Goal: Task Accomplishment & Management: Complete application form

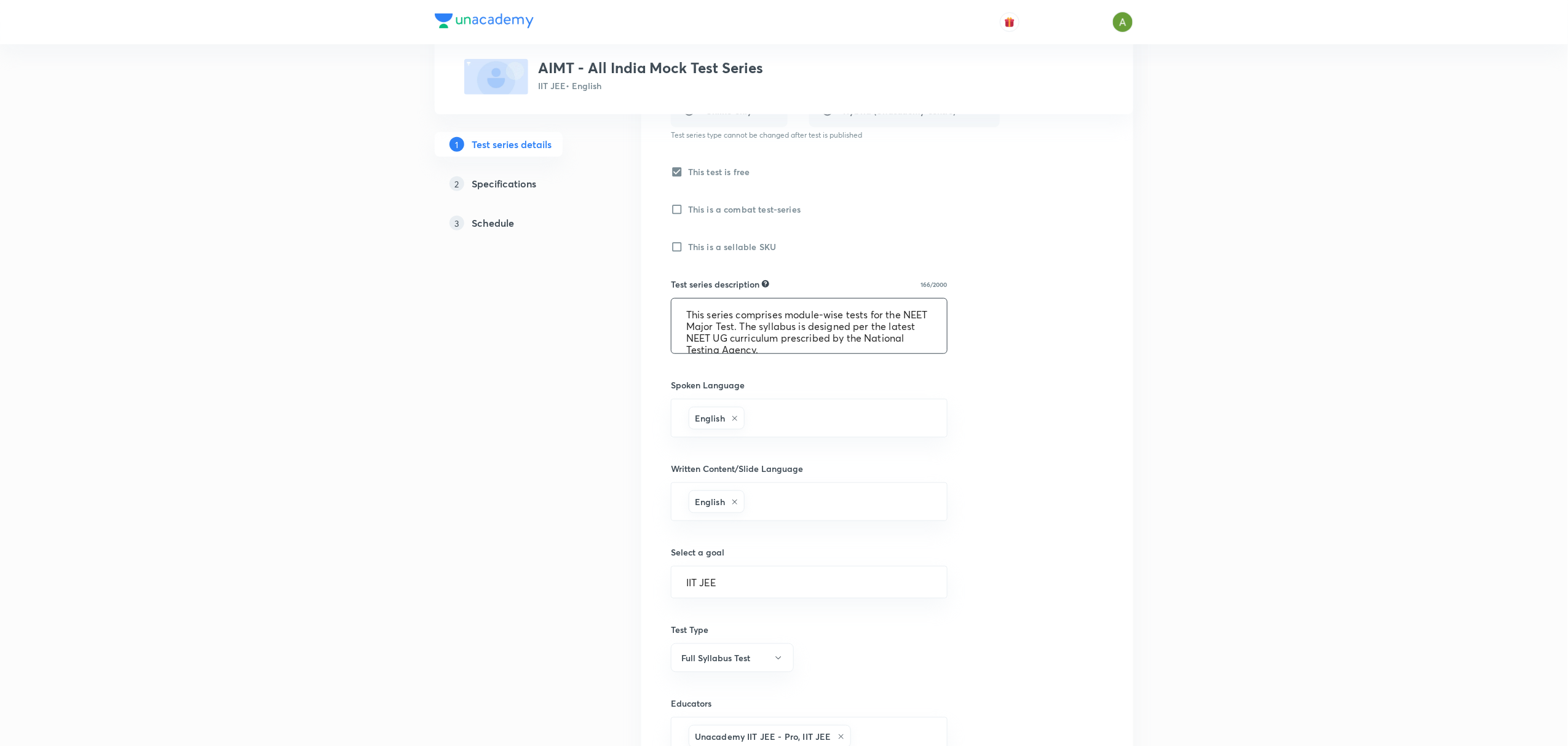
click at [699, 326] on textarea "This series comprises module-wise tests for the NEET Major Test. The syllabus i…" at bounding box center [809, 326] width 276 height 55
click at [699, 330] on textarea "This series comprises module-wise tests for the IITJEE Major Test. The syllabus…" at bounding box center [809, 326] width 276 height 55
click at [756, 341] on textarea "This series comprises module-wise tests for the IIT JEE Major Test. The syllabu…" at bounding box center [809, 326] width 276 height 55
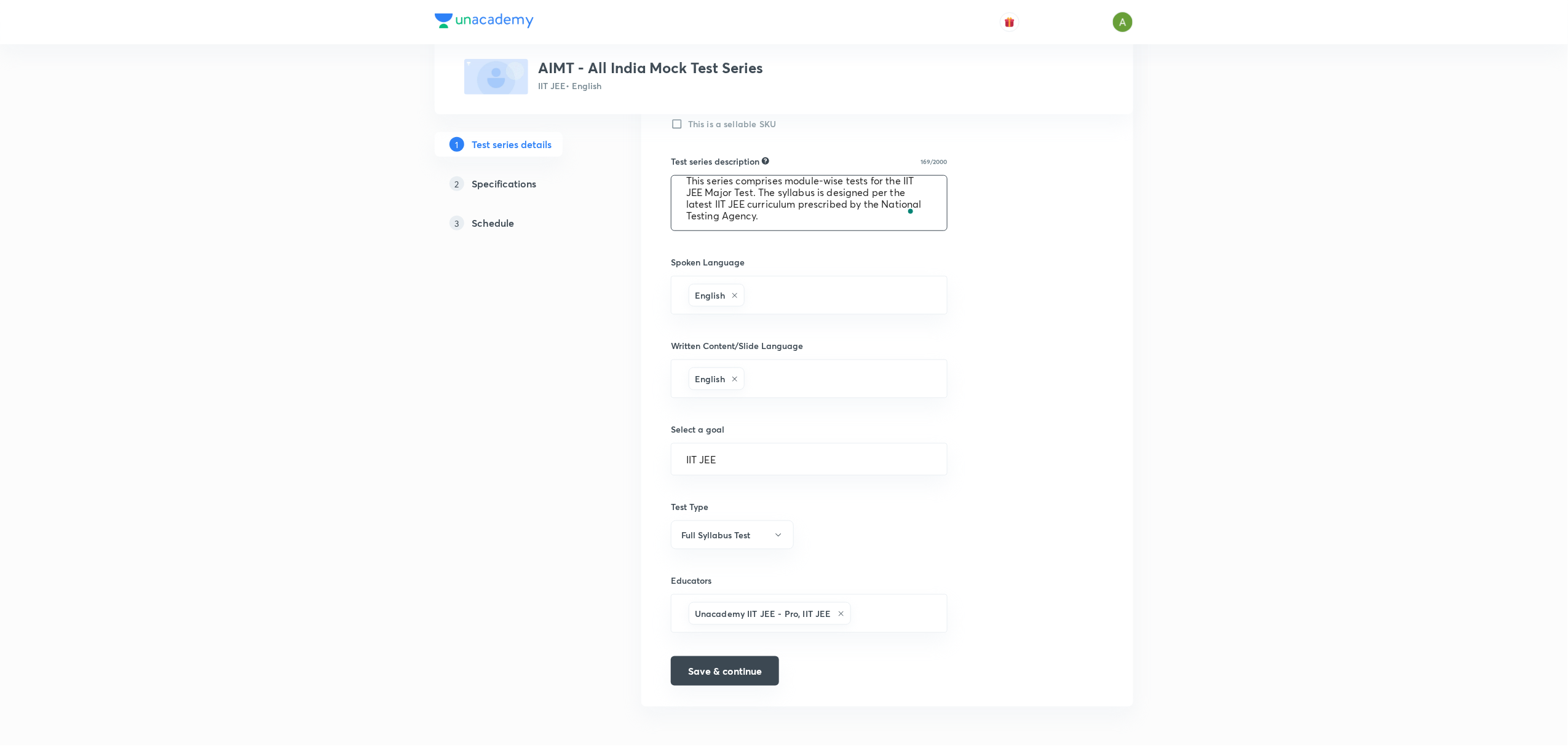
type textarea "This series comprises module-wise tests for the IIT JEE Major Test. The syllabu…"
click at [746, 673] on button "Save & continue" at bounding box center [725, 671] width 108 height 30
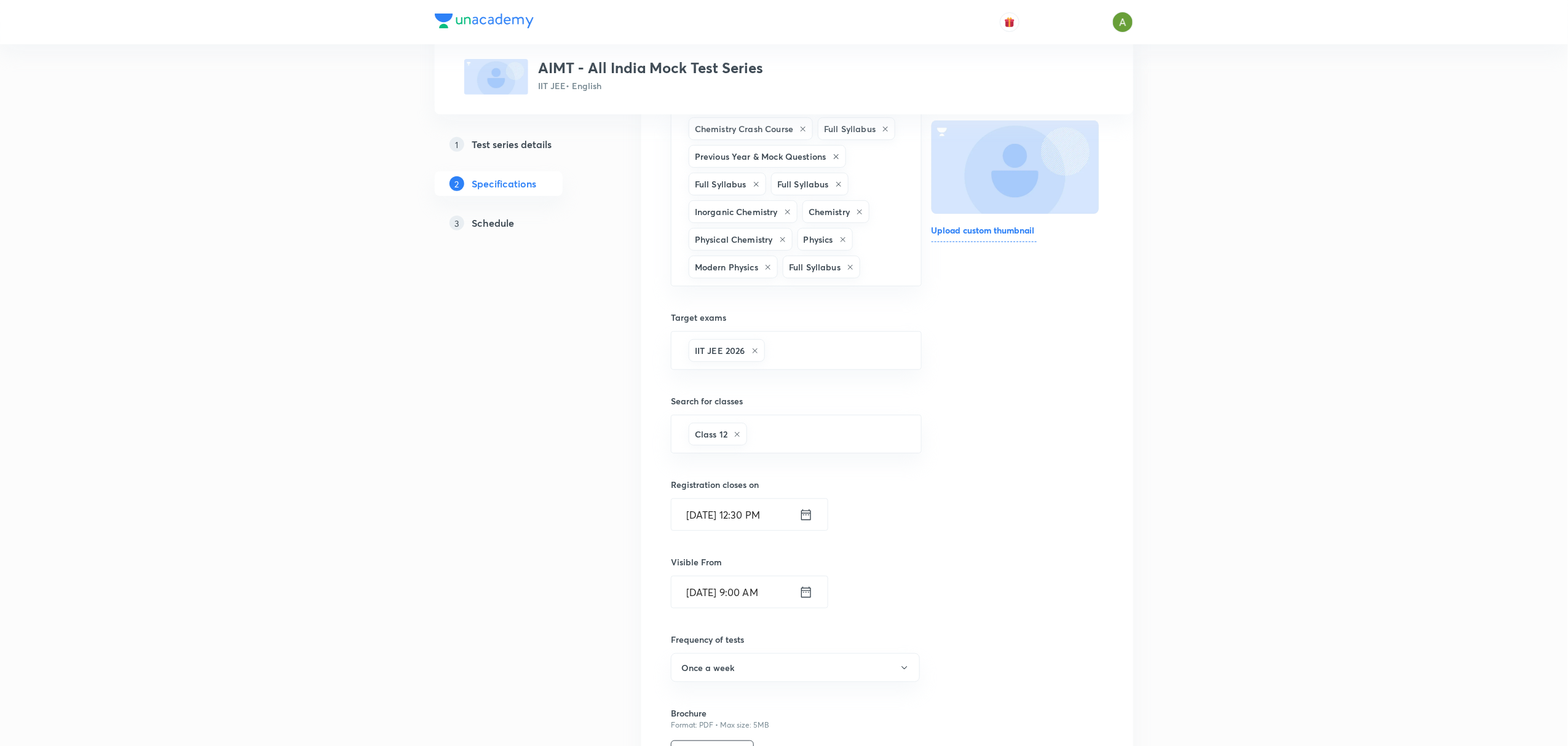
scroll to position [374, 0]
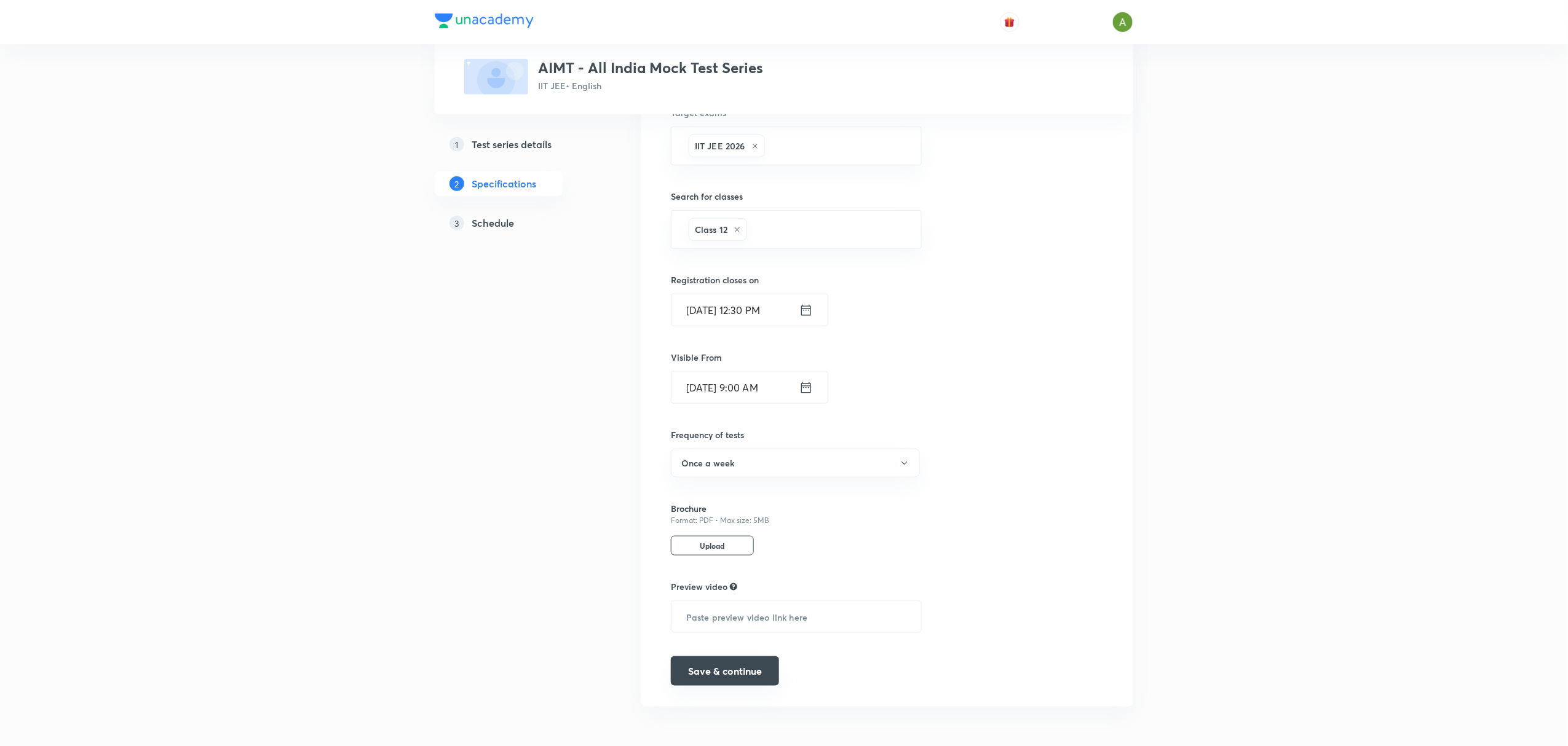
click at [734, 674] on button "Save & continue" at bounding box center [725, 671] width 108 height 30
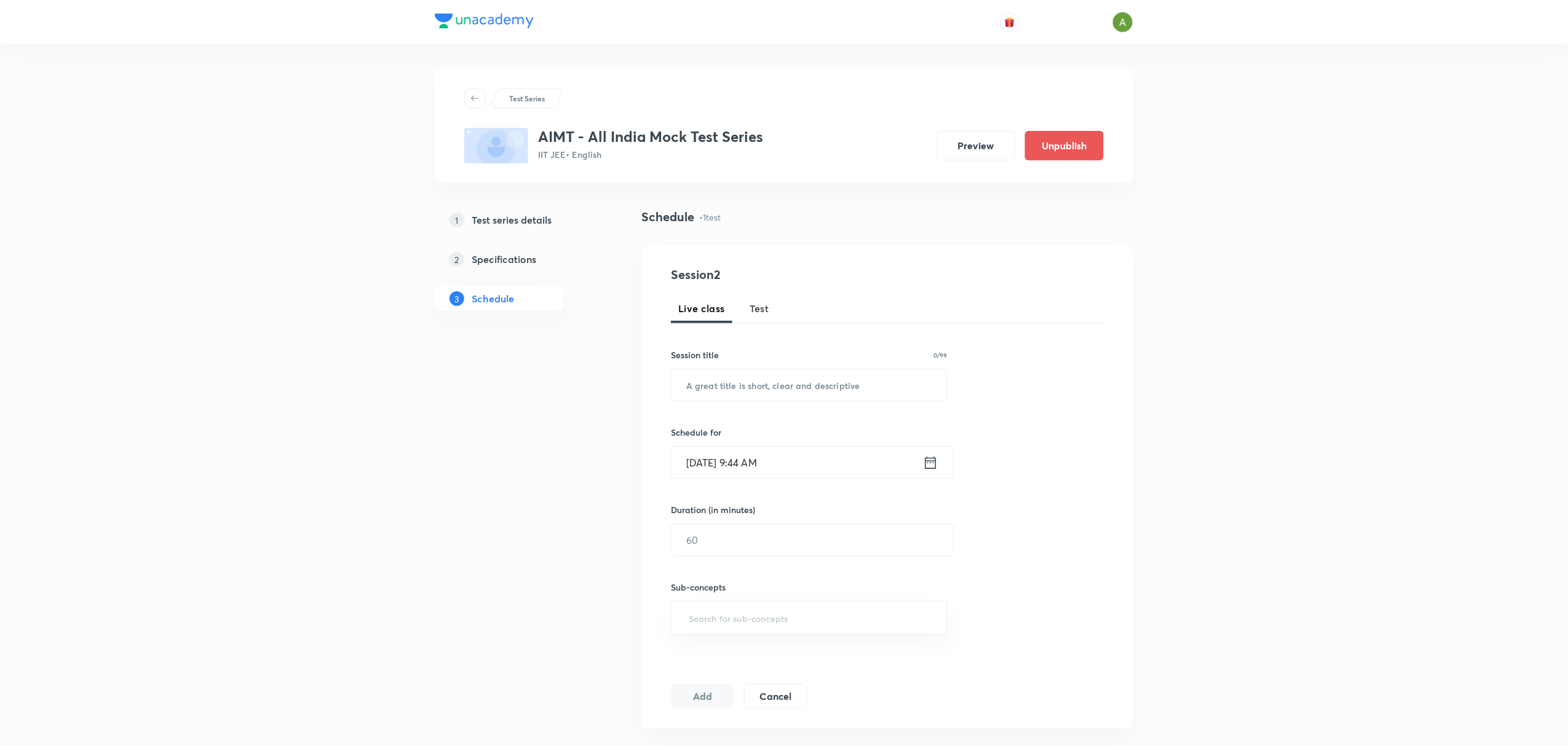
click at [543, 229] on link "1 Test series details" at bounding box center [518, 220] width 168 height 25
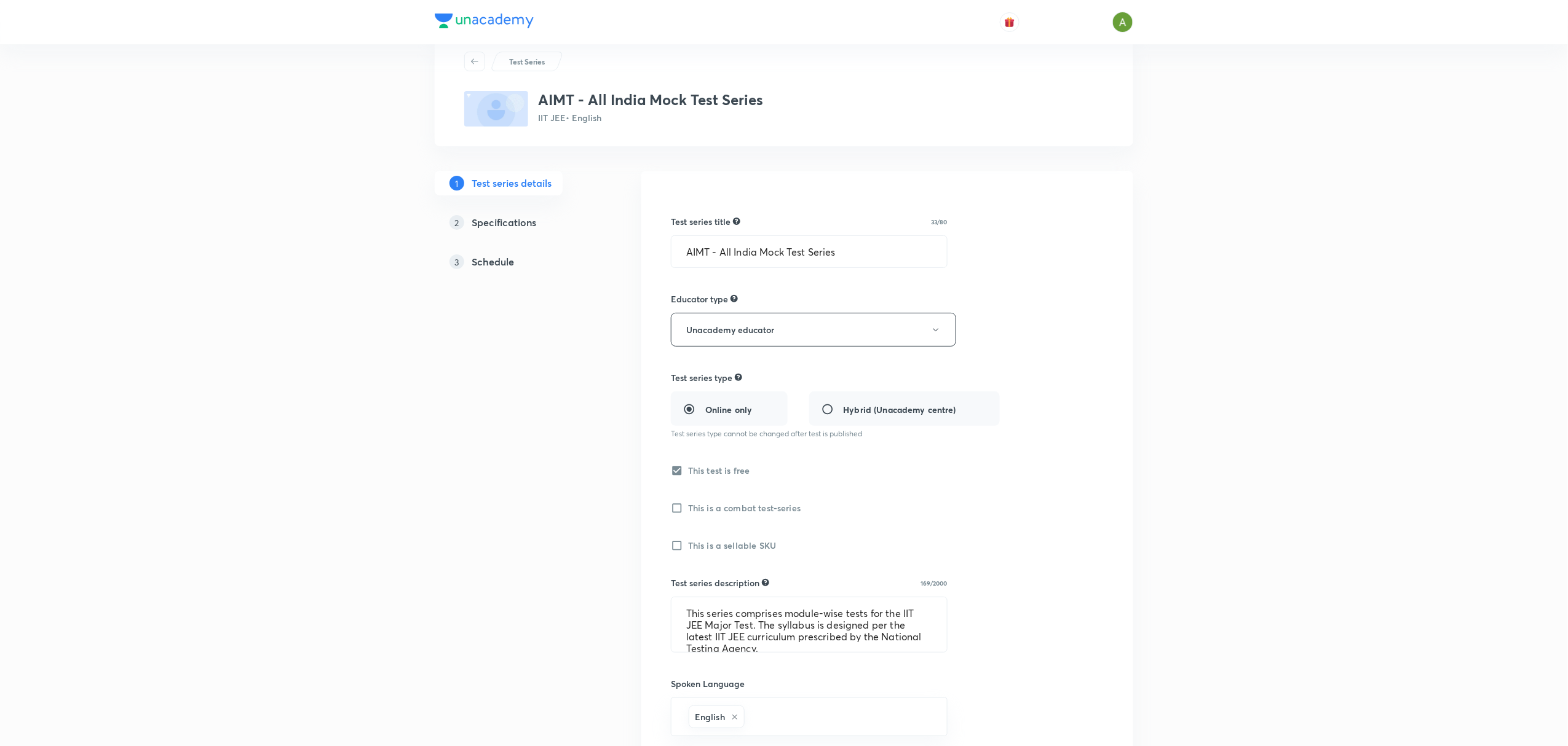
scroll to position [205, 0]
